Goal: Task Accomplishment & Management: Use online tool/utility

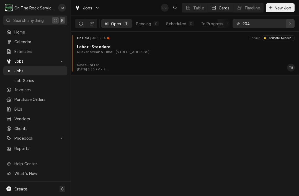
click at [291, 26] on button "Erase input" at bounding box center [290, 23] width 9 height 9
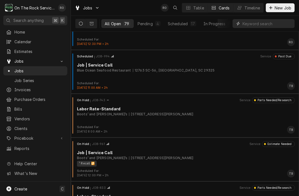
scroll to position [202, 0]
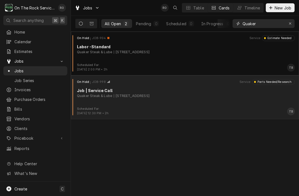
type input "Quaker"
click at [242, 105] on div "On Hold JOB-998 Service Parts Needed/Research Job | Service Call Quaker Steak &…" at bounding box center [185, 93] width 224 height 28
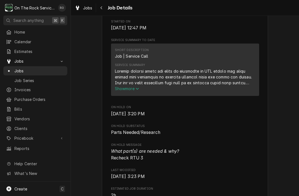
scroll to position [172, 0]
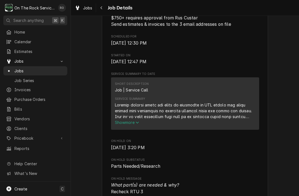
click at [125, 122] on span "Show more" at bounding box center [127, 122] width 24 height 5
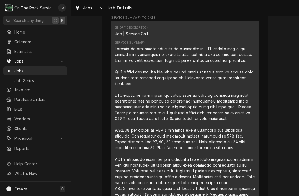
scroll to position [226, 0]
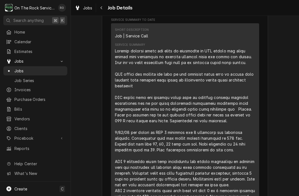
click at [119, 51] on div "Service Summary" at bounding box center [185, 132] width 140 height 169
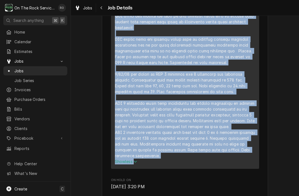
scroll to position [284, 0]
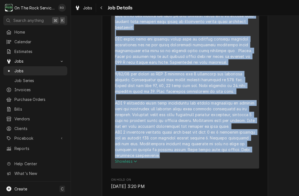
copy div "Provide service parts and labor to determine on RTU number two wires coming fro…"
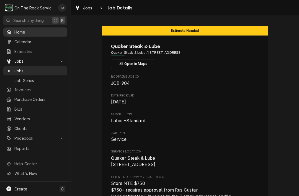
click at [39, 27] on link "Home" at bounding box center [35, 31] width 64 height 9
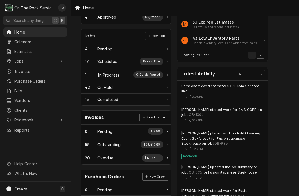
scroll to position [72, 0]
click at [235, 86] on link "EST-185" at bounding box center [232, 86] width 14 height 5
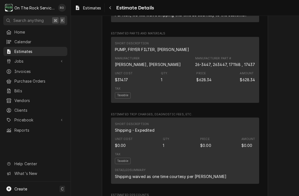
scroll to position [413, 0]
click at [22, 35] on link "Home" at bounding box center [35, 31] width 64 height 9
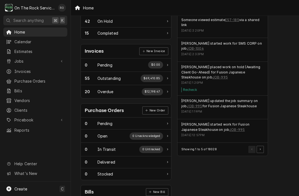
scroll to position [146, 1]
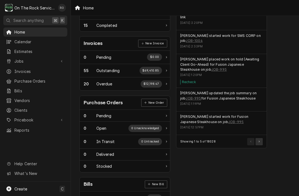
click at [262, 140] on button "Pagination Controls" at bounding box center [259, 141] width 7 height 7
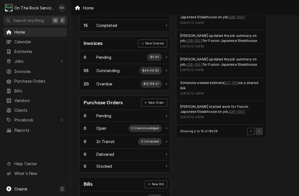
click at [260, 128] on button "Pagination Controls" at bounding box center [259, 131] width 7 height 7
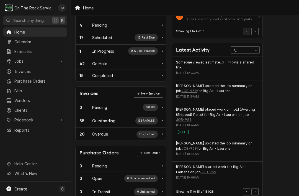
scroll to position [97, 6]
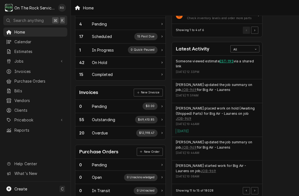
click at [228, 60] on link "EST-195" at bounding box center [227, 61] width 14 height 5
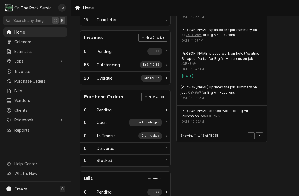
scroll to position [166, 1]
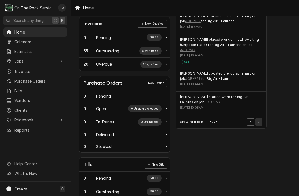
click at [261, 118] on button "Pagination Controls" at bounding box center [258, 121] width 7 height 7
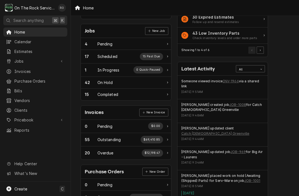
scroll to position [77, 0]
click at [237, 80] on link "INV-1966" at bounding box center [231, 80] width 16 height 5
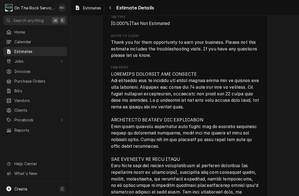
scroll to position [840, 0]
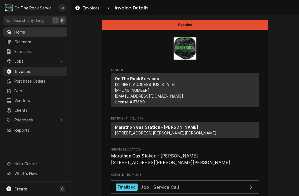
scroll to position [-1, 0]
click at [20, 32] on span "Home" at bounding box center [39, 32] width 50 height 6
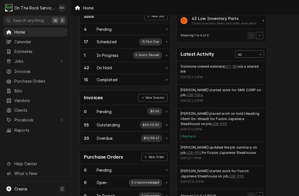
scroll to position [97, 1]
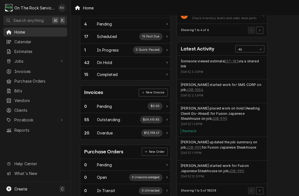
click at [25, 34] on span "Home" at bounding box center [39, 32] width 50 height 6
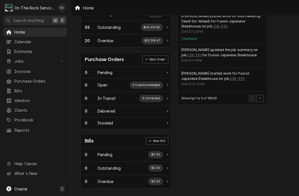
scroll to position [189, 0]
click at [18, 69] on span "Invoices" at bounding box center [39, 71] width 50 height 6
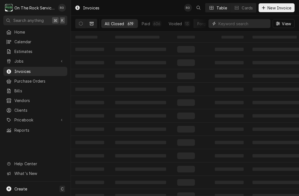
click at [250, 21] on input "Dynamic Content Wrapper" at bounding box center [243, 23] width 49 height 9
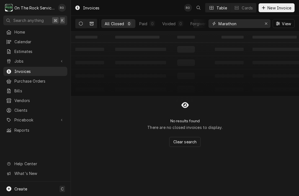
type input "Marathon"
click at [79, 25] on icon "Dynamic Content Wrapper" at bounding box center [81, 24] width 4 height 4
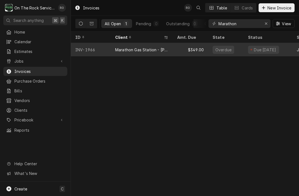
click at [182, 50] on div "$349.00" at bounding box center [190, 49] width 35 height 13
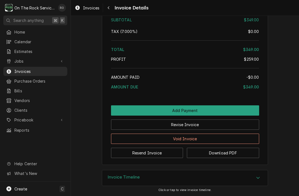
scroll to position [689, 0]
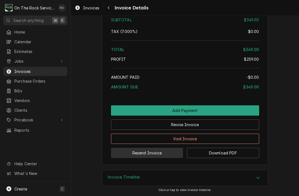
click at [169, 153] on button "Resend Invoice" at bounding box center [147, 153] width 72 height 10
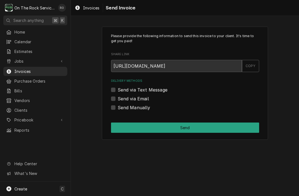
click at [161, 90] on label "Send via Text Message" at bounding box center [143, 89] width 50 height 7
click at [161, 90] on input "Send via Text Message" at bounding box center [192, 92] width 148 height 12
checkbox input "true"
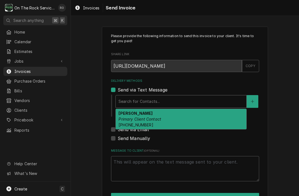
click at [185, 116] on div "Shakti Basnet Primary Client Contact (413) 364-2456" at bounding box center [181, 119] width 131 height 20
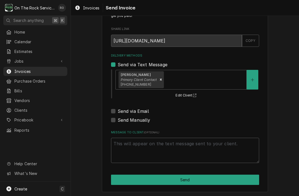
scroll to position [25, 0]
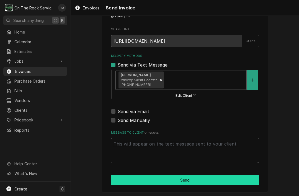
click at [191, 181] on button "Send" at bounding box center [185, 180] width 148 height 10
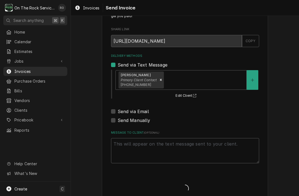
type textarea "x"
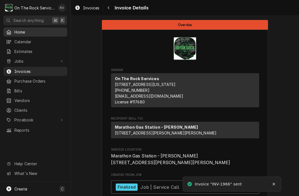
click at [17, 31] on span "Home" at bounding box center [39, 32] width 50 height 6
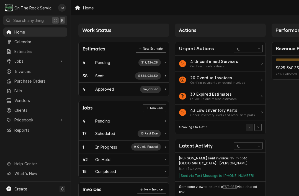
scroll to position [0, 2]
